Goal: Navigation & Orientation: Find specific page/section

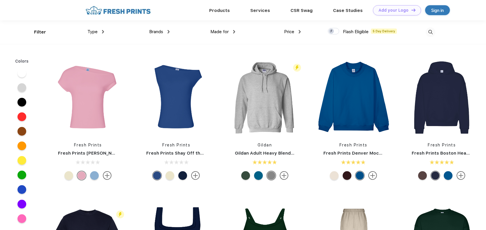
click at [288, 32] on span "Price" at bounding box center [289, 31] width 10 height 5
click at [300, 31] on img at bounding box center [300, 31] width 2 height 3
click at [280, 52] on div "$" at bounding box center [278, 51] width 2 height 6
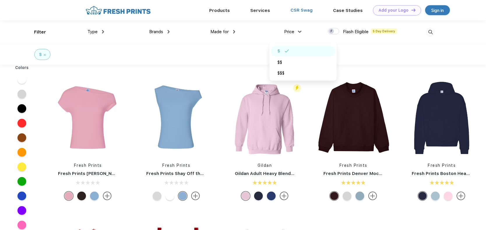
click at [304, 11] on link "CSR Swag" at bounding box center [301, 10] width 22 height 5
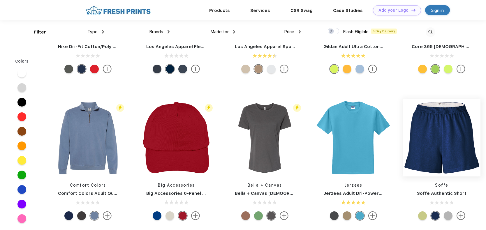
scroll to position [2972, 0]
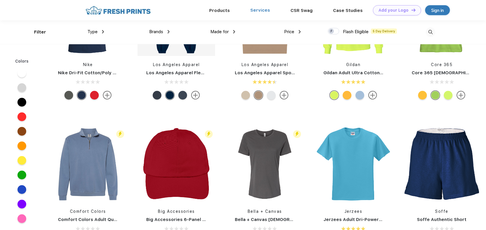
drag, startPoint x: 258, startPoint y: 11, endPoint x: 254, endPoint y: 11, distance: 3.5
click at [257, 11] on link "Services" at bounding box center [260, 10] width 20 height 5
